Goal: Contribute content: Add original content to the website for others to see

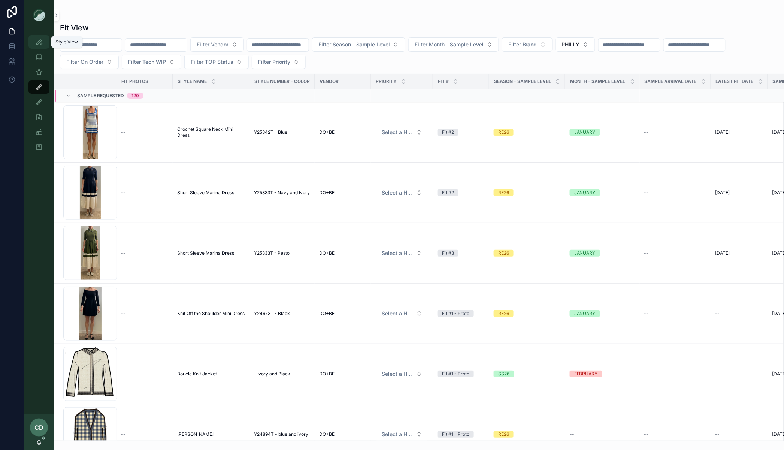
click at [40, 45] on icon "scrollable content" at bounding box center [38, 41] width 7 height 7
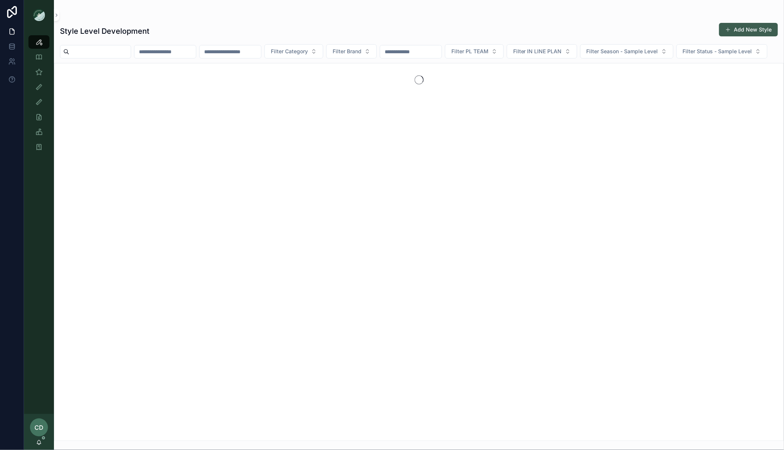
click at [742, 29] on button "Add New Style" at bounding box center [748, 29] width 59 height 13
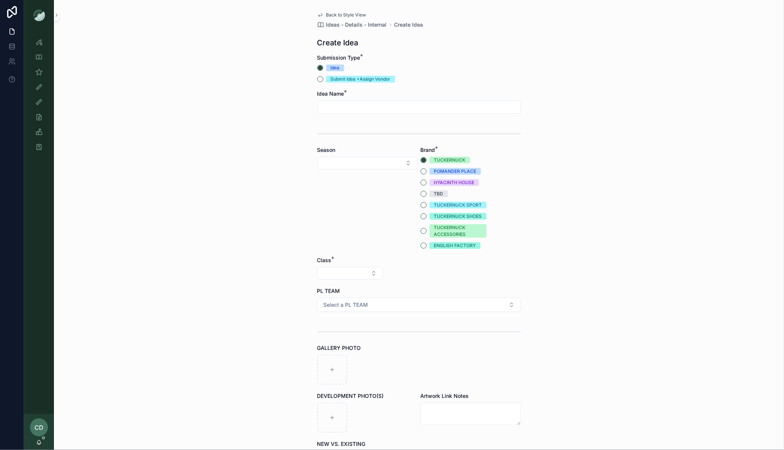
click at [326, 105] on input "scrollable content" at bounding box center [419, 107] width 203 height 10
type input "**********"
click at [343, 158] on button "Select Button" at bounding box center [367, 163] width 100 height 13
click at [339, 292] on div "SS26" at bounding box center [367, 288] width 97 height 12
click at [346, 270] on button "Select Button" at bounding box center [350, 273] width 66 height 13
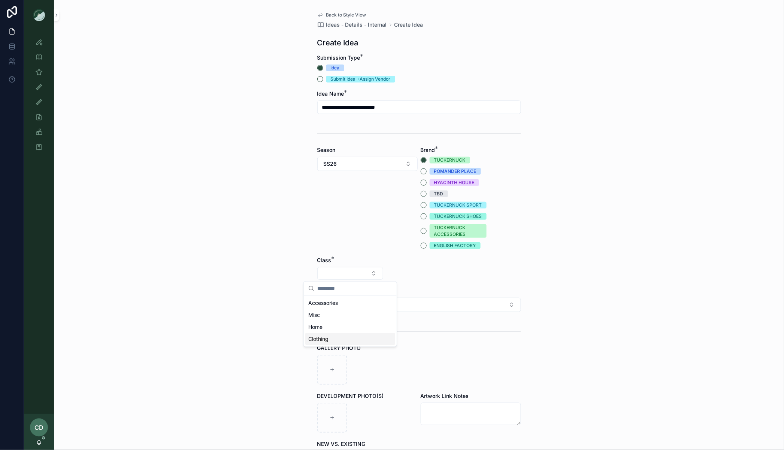
click at [333, 336] on div "Clothing" at bounding box center [350, 339] width 90 height 12
click at [417, 270] on button "Select Button" at bounding box center [419, 273] width 66 height 13
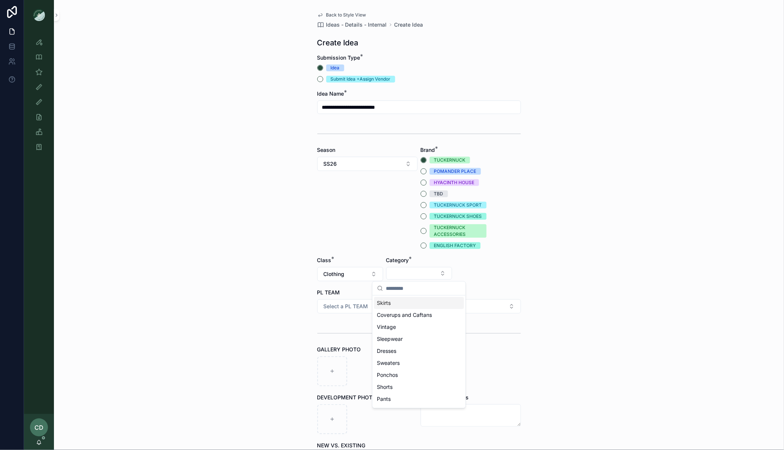
click at [406, 302] on div "Skirts" at bounding box center [419, 303] width 90 height 12
click at [483, 280] on div "Type" at bounding box center [488, 268] width 66 height 25
click at [483, 274] on button "Select Button" at bounding box center [488, 273] width 66 height 13
click at [474, 327] on div "Minis" at bounding box center [488, 327] width 90 height 12
click at [365, 304] on span "Select a PL TEAM" at bounding box center [346, 305] width 45 height 7
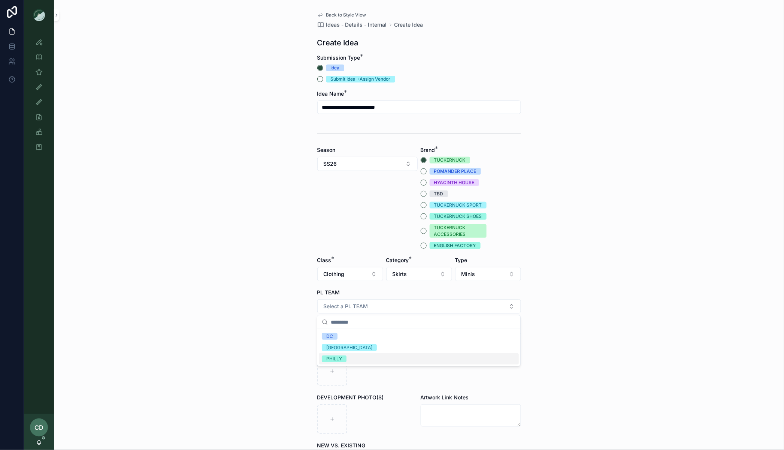
click at [348, 360] on div "PHILLY" at bounding box center [419, 358] width 200 height 11
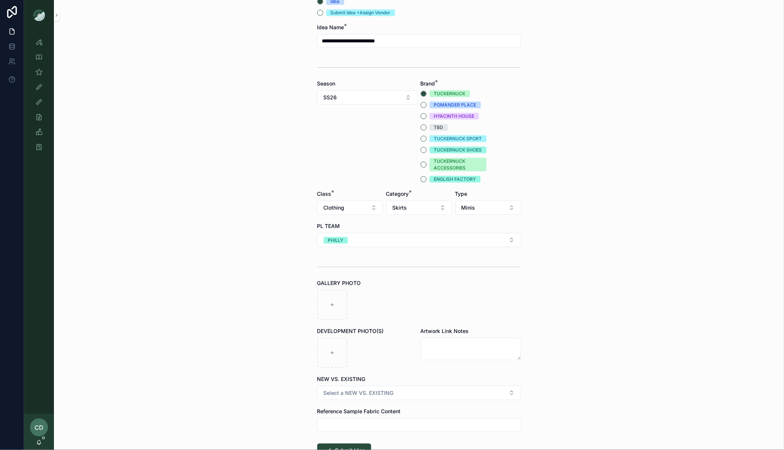
click at [316, 302] on div "**********" at bounding box center [419, 219] width 216 height 571
click at [326, 302] on div "scrollable content" at bounding box center [332, 305] width 30 height 30
type input "**********"
click at [606, 296] on div "**********" at bounding box center [419, 159] width 730 height 450
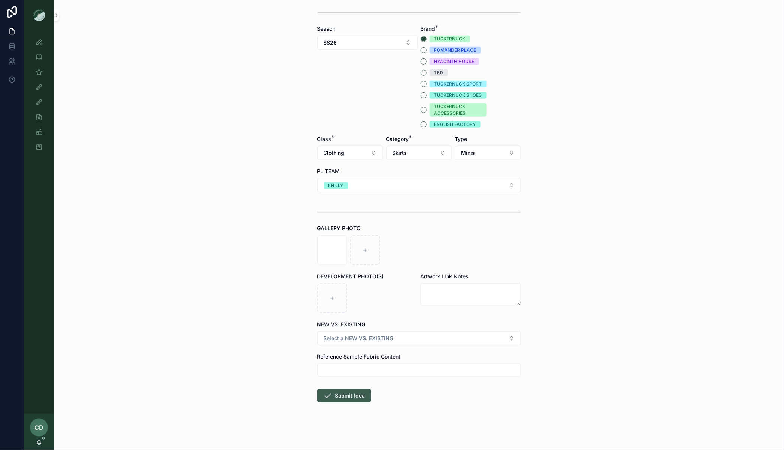
click at [346, 393] on button "Submit Idea" at bounding box center [344, 395] width 54 height 13
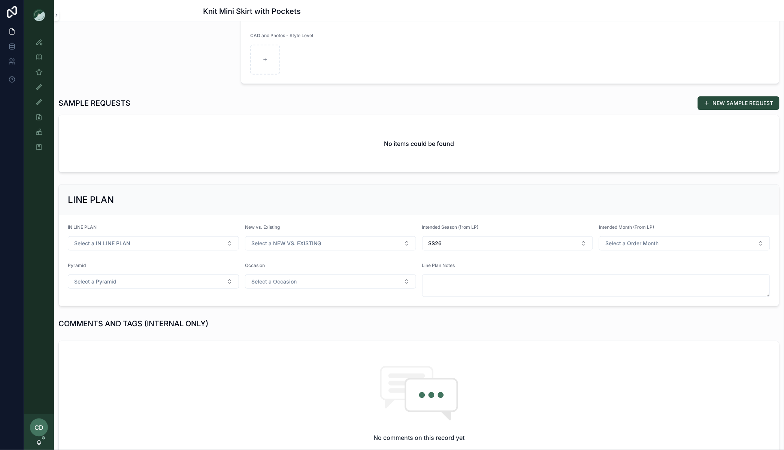
scroll to position [243, 0]
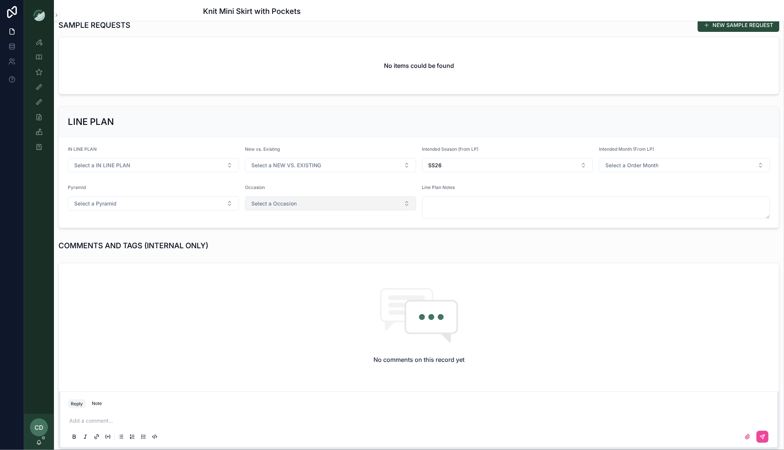
click at [298, 201] on button "Select a Occasion" at bounding box center [330, 203] width 171 height 14
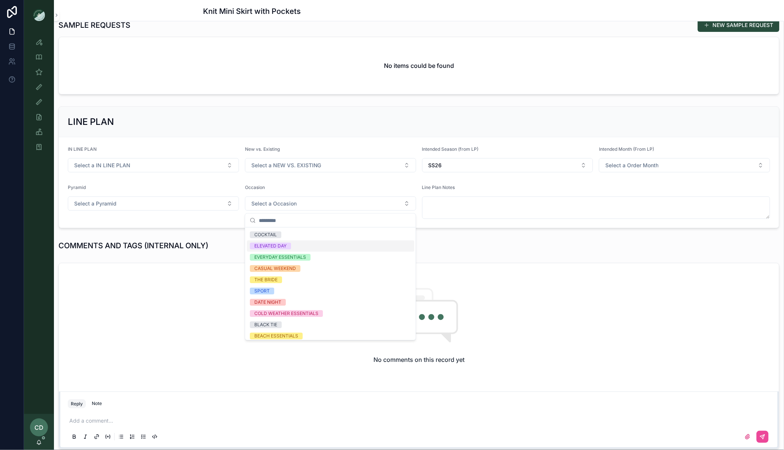
click at [296, 245] on div "ELEVATED DAY" at bounding box center [330, 245] width 167 height 11
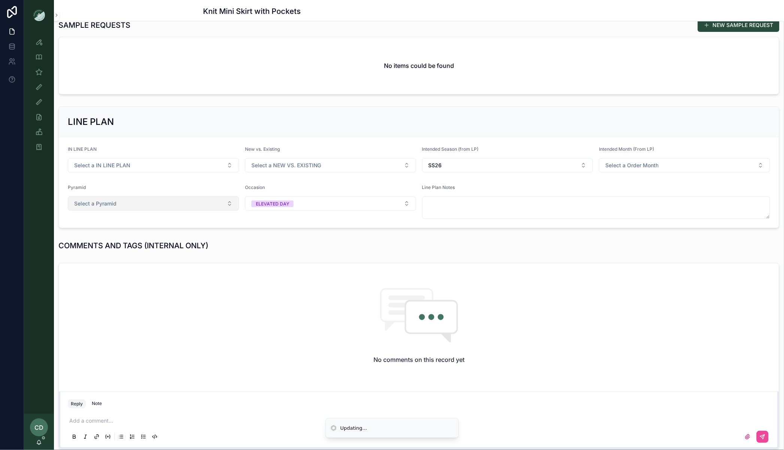
click at [152, 200] on button "Select a Pyramid" at bounding box center [153, 203] width 171 height 14
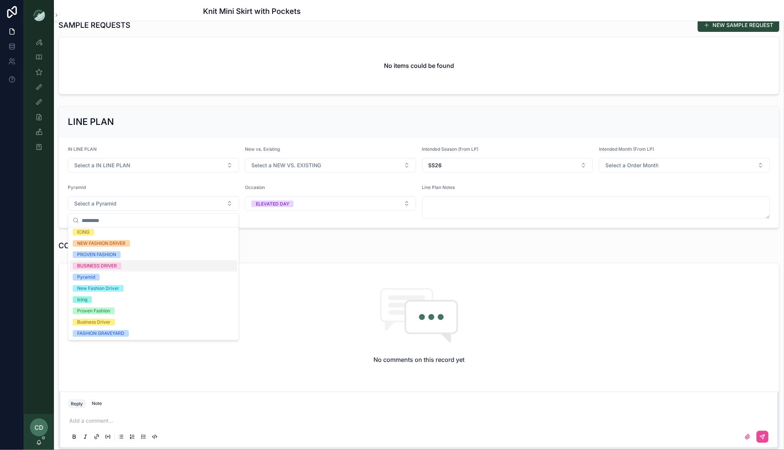
scroll to position [0, 0]
click at [126, 250] on div "NEW FASHION DRIVER" at bounding box center [153, 245] width 167 height 11
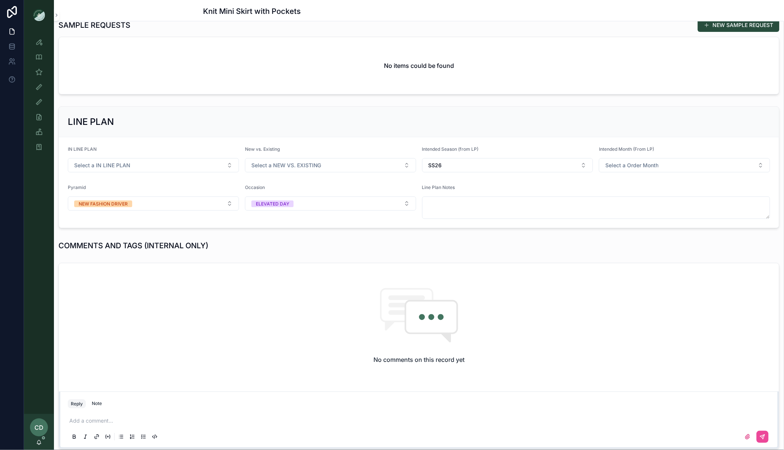
click at [735, 25] on button "NEW SAMPLE REQUEST" at bounding box center [739, 24] width 82 height 13
